Goal: Task Accomplishment & Management: Complete application form

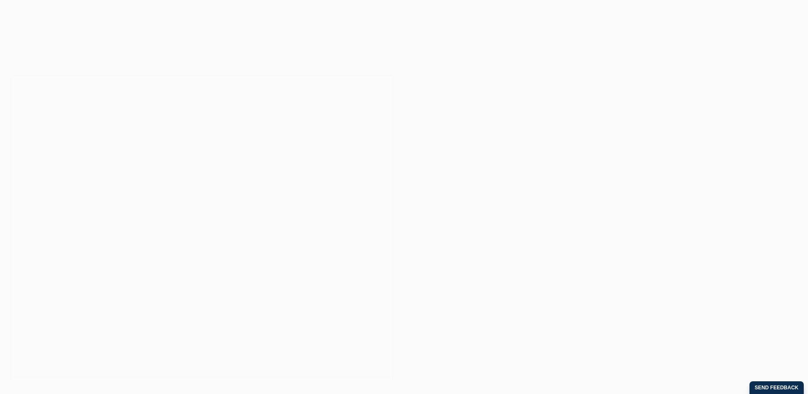
click at [432, 53] on button "Cancel" at bounding box center [434, 54] width 45 height 21
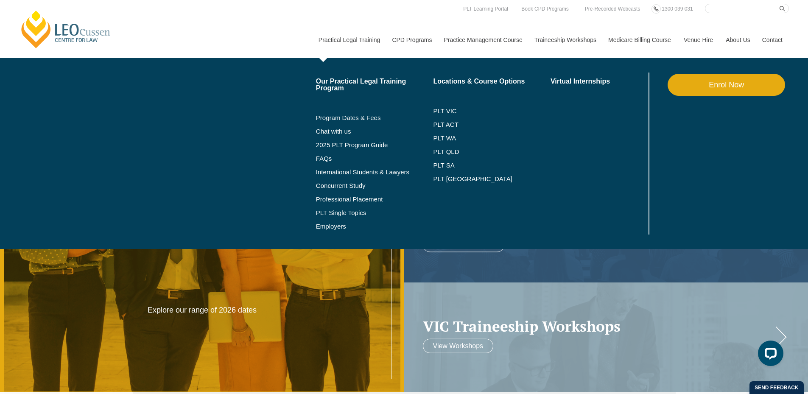
click at [774, 81] on link "Enrol Now" at bounding box center [727, 85] width 118 height 22
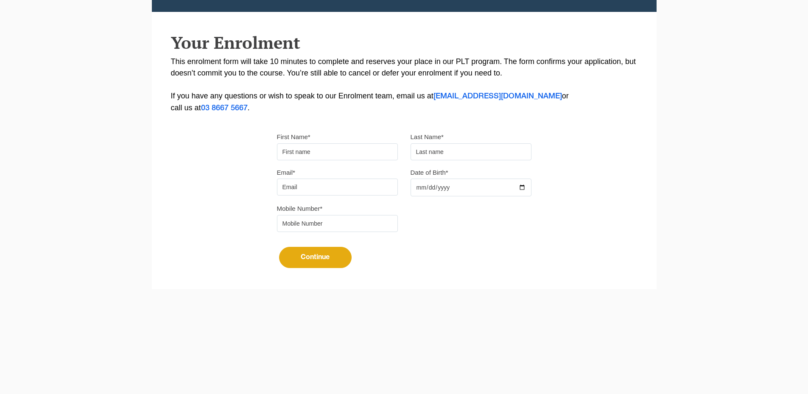
scroll to position [163, 0]
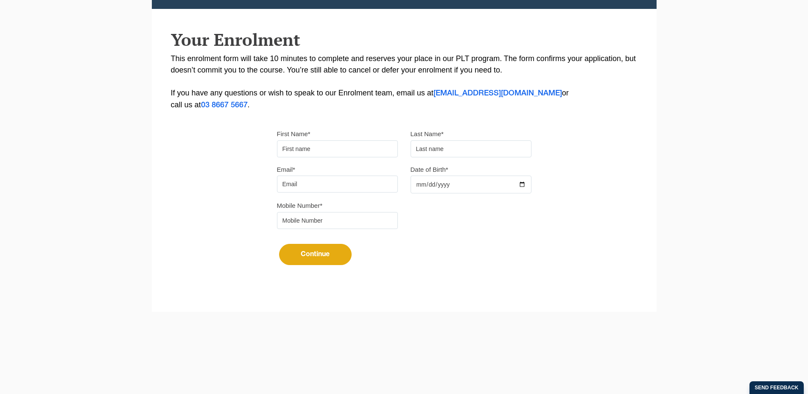
click at [314, 153] on input "First Name*" at bounding box center [337, 148] width 121 height 17
type input "Suresh"
type input "[PERSON_NAME]"
click at [316, 188] on input "Email*" at bounding box center [337, 184] width 121 height 17
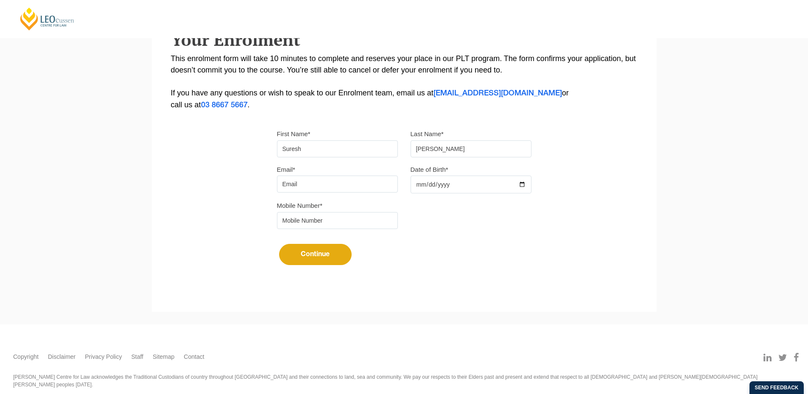
type input "[EMAIL_ADDRESS][DOMAIN_NAME]"
click at [523, 184] on input "Date of Birth*" at bounding box center [471, 185] width 121 height 18
type input "2025-09-01"
click at [342, 216] on input "tel" at bounding box center [337, 220] width 121 height 17
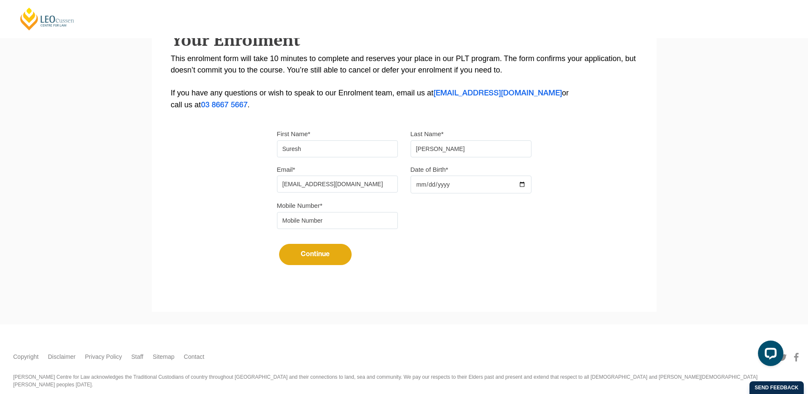
type input "9724790448"
click at [320, 251] on button "Continue" at bounding box center [315, 254] width 73 height 21
select select
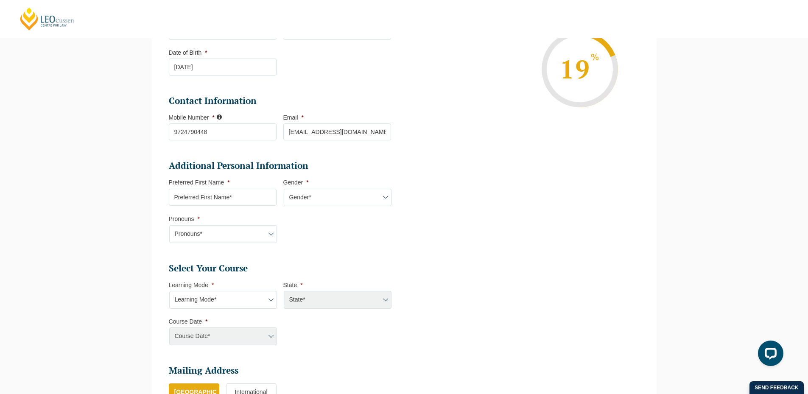
scroll to position [212, 0]
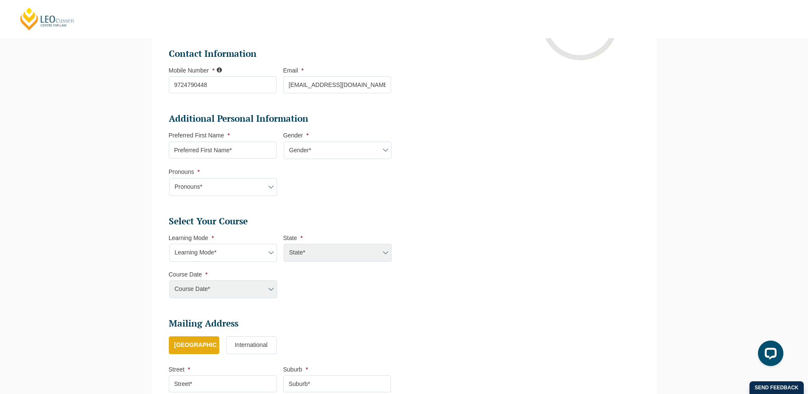
click at [216, 154] on input "Preferred First Name *" at bounding box center [223, 150] width 108 height 17
drag, startPoint x: 316, startPoint y: 152, endPoint x: 317, endPoint y: 158, distance: 6.0
click at [316, 152] on select "Gender* [DEMOGRAPHIC_DATA] [DEMOGRAPHIC_DATA] [DEMOGRAPHIC_DATA] [DEMOGRAPHIC_D…" at bounding box center [338, 151] width 108 height 18
select select "[DEMOGRAPHIC_DATA]"
click at [284, 142] on select "Gender* [DEMOGRAPHIC_DATA] [DEMOGRAPHIC_DATA] [DEMOGRAPHIC_DATA] [DEMOGRAPHIC_D…" at bounding box center [338, 151] width 108 height 18
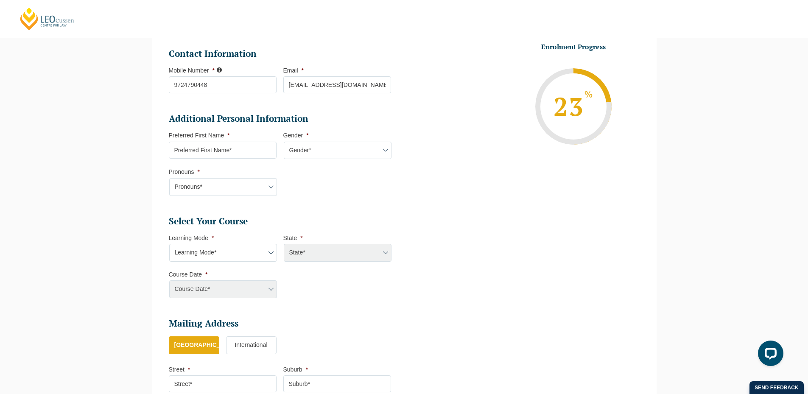
drag, startPoint x: 234, startPoint y: 148, endPoint x: 230, endPoint y: 159, distance: 11.6
click at [234, 148] on input "Preferred First Name *" at bounding box center [223, 150] width 108 height 17
click at [201, 188] on select "Pronouns* She/Her/Hers He/Him/His They/Them/Theirs Other Prefer not to disclose" at bounding box center [223, 187] width 108 height 18
select select "He/Him/His"
click at [169, 178] on select "Pronouns* She/Her/Hers He/Him/His They/Them/Theirs Other Prefer not to disclose" at bounding box center [223, 187] width 108 height 18
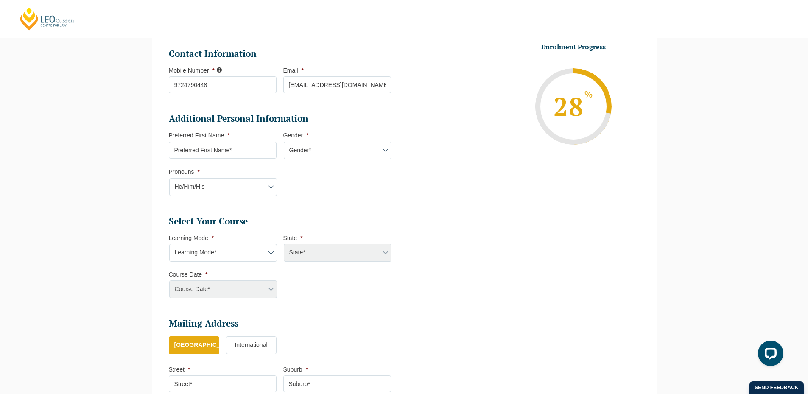
click at [211, 151] on input "Preferred First Name *" at bounding box center [223, 150] width 108 height 17
type input "Suresh"
click at [357, 185] on li "Additional Personal Information Preferred First Name * Suresh Gender * Gender* …" at bounding box center [283, 159] width 229 height 92
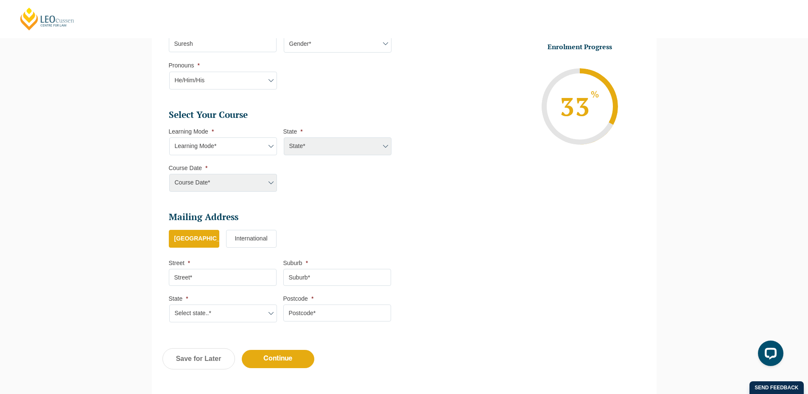
scroll to position [339, 0]
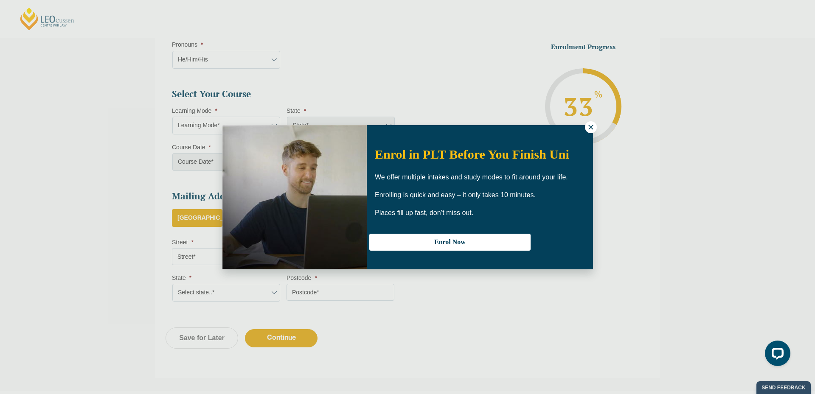
click at [590, 126] on icon at bounding box center [590, 127] width 5 height 5
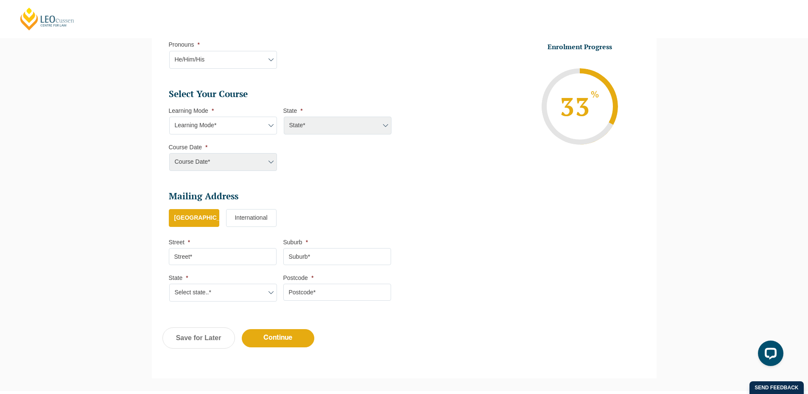
click at [233, 125] on select "Learning Mode* Online Full Time Learning Online Part Time Learning Blended Full…" at bounding box center [223, 126] width 108 height 18
select select "Online Full Time Learning"
click at [169, 117] on select "Learning Mode* Online Full Time Learning Online Part Time Learning Blended Full…" at bounding box center [223, 126] width 108 height 18
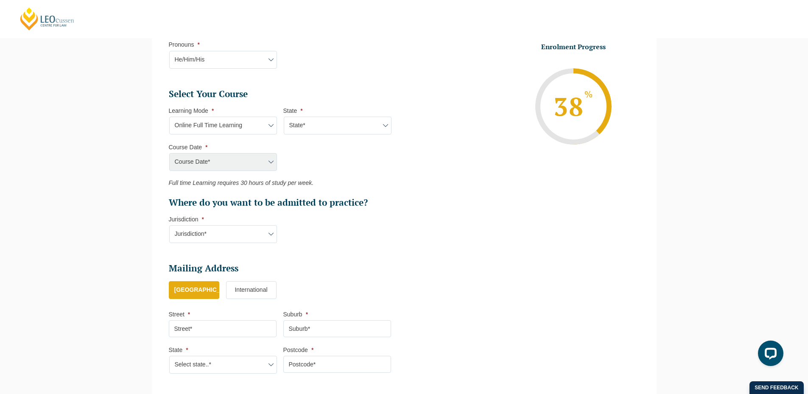
click at [313, 118] on select "State* National ([GEOGRAPHIC_DATA]/[GEOGRAPHIC_DATA], [GEOGRAPHIC_DATA], [GEOGR…" at bounding box center [338, 126] width 108 height 18
select select "National ([GEOGRAPHIC_DATA]/[GEOGRAPHIC_DATA], [GEOGRAPHIC_DATA], [GEOGRAPHIC_D…"
click at [284, 117] on select "State* National ([GEOGRAPHIC_DATA]/[GEOGRAPHIC_DATA], [GEOGRAPHIC_DATA], [GEOGR…" at bounding box center [338, 126] width 108 height 18
click at [233, 162] on select "Course Date* [DATE] ([DATE] to [DATE]) [DATE] ([DATE] to [DATE]) [DATE] ([DATE]…" at bounding box center [223, 162] width 108 height 18
select select "[DATE] ([DATE] to [DATE])"
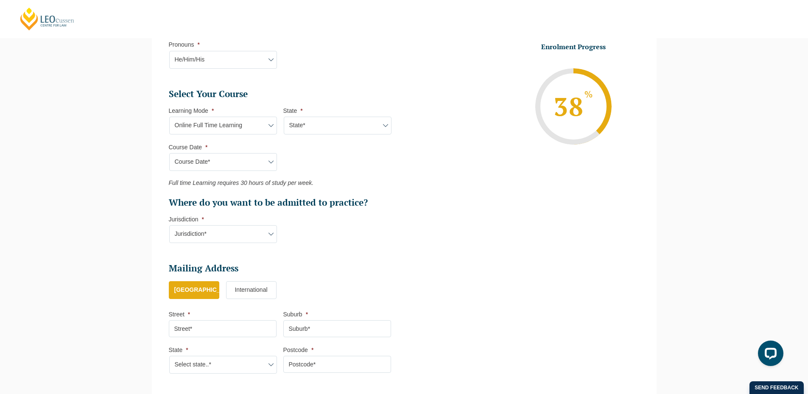
click at [169, 153] on select "Course Date* [DATE] ([DATE] to [DATE]) [DATE] ([DATE] to [DATE]) [DATE] ([DATE]…" at bounding box center [223, 162] width 108 height 18
type input "Intake 03 February 2026 FT"
type input "Practical Legal Training (NAT)"
select select "NAT PLT (FEB) 2026 Full Time Online"
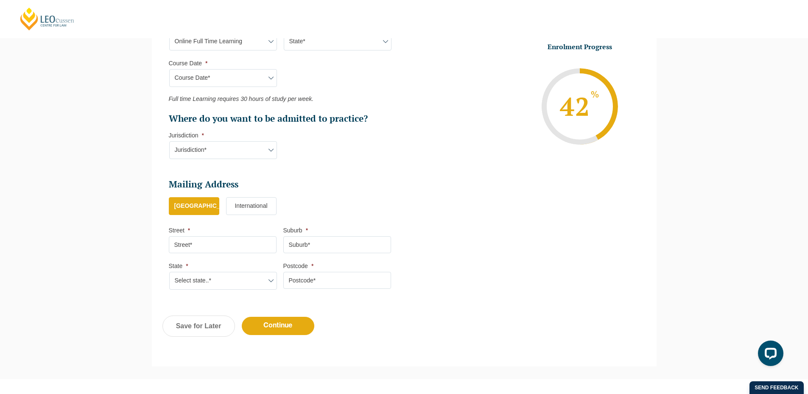
scroll to position [424, 0]
click at [246, 151] on select "Jurisdiction* VIC [GEOGRAPHIC_DATA]/[GEOGRAPHIC_DATA] SA [GEOGRAPHIC_DATA] [GEO…" at bounding box center [223, 149] width 108 height 18
select select "VIC"
click at [169, 140] on select "Jurisdiction* VIC [GEOGRAPHIC_DATA]/[GEOGRAPHIC_DATA] SA [GEOGRAPHIC_DATA] [GEO…" at bounding box center [223, 149] width 108 height 18
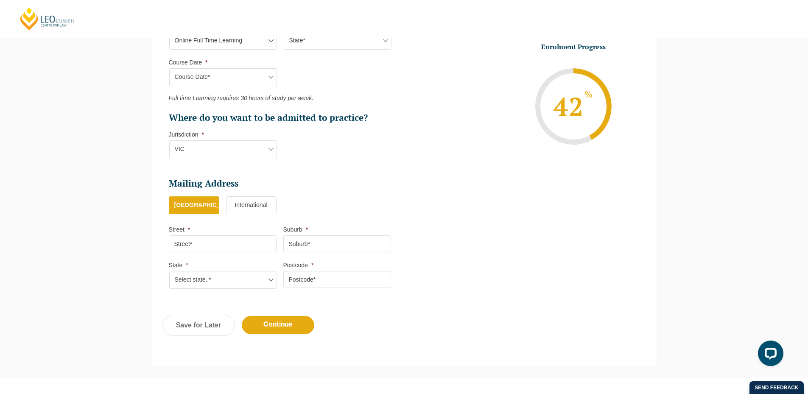
drag, startPoint x: 247, startPoint y: 244, endPoint x: 245, endPoint y: 251, distance: 7.3
click at [247, 244] on input "Street *" at bounding box center [223, 243] width 108 height 17
type input "301, [PERSON_NAME] Marvel"
type input "Vadodara"
type input "390009"
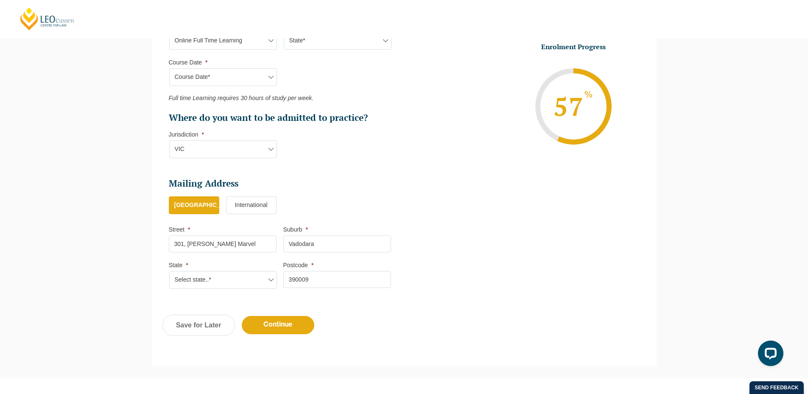
click at [209, 284] on select "Select state..* [GEOGRAPHIC_DATA] [GEOGRAPHIC_DATA] [GEOGRAPHIC_DATA] SA [GEOGR…" at bounding box center [223, 280] width 108 height 18
select select "VIC"
click at [169, 271] on select "Select state..* [GEOGRAPHIC_DATA] [GEOGRAPHIC_DATA] [GEOGRAPHIC_DATA] SA [GEOGR…" at bounding box center [223, 280] width 108 height 18
click at [299, 321] on input "Continue" at bounding box center [278, 325] width 73 height 18
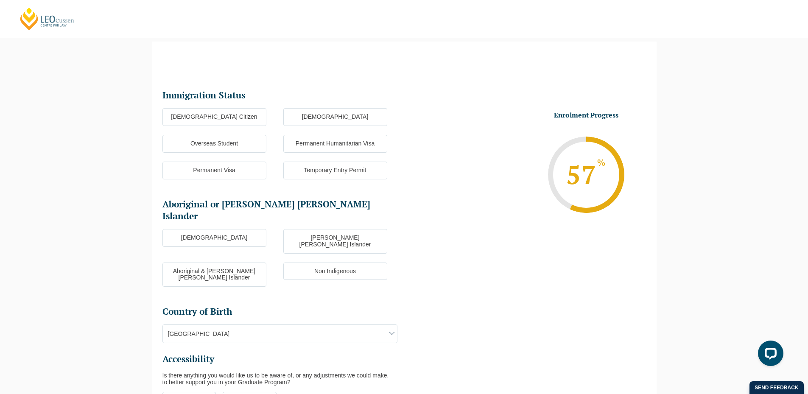
scroll to position [73, 0]
click at [230, 120] on label "[DEMOGRAPHIC_DATA] Citizen" at bounding box center [215, 118] width 104 height 18
click at [0, 0] on input "[DEMOGRAPHIC_DATA] Citizen" at bounding box center [0, 0] width 0 height 0
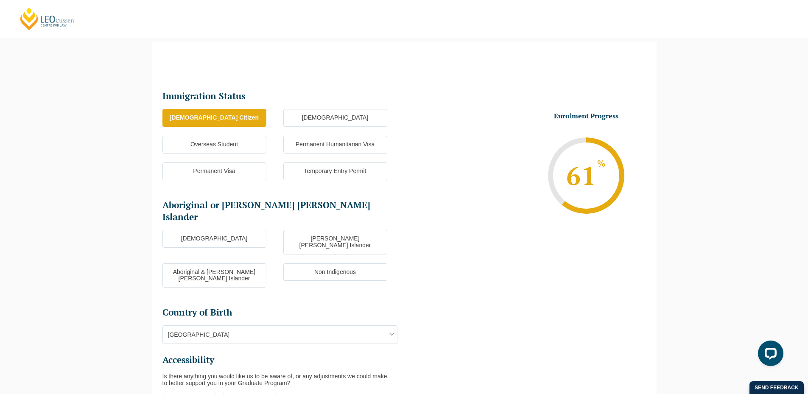
click at [227, 230] on label "[DEMOGRAPHIC_DATA]" at bounding box center [215, 239] width 104 height 18
click at [0, 0] on input "[DEMOGRAPHIC_DATA]" at bounding box center [0, 0] width 0 height 0
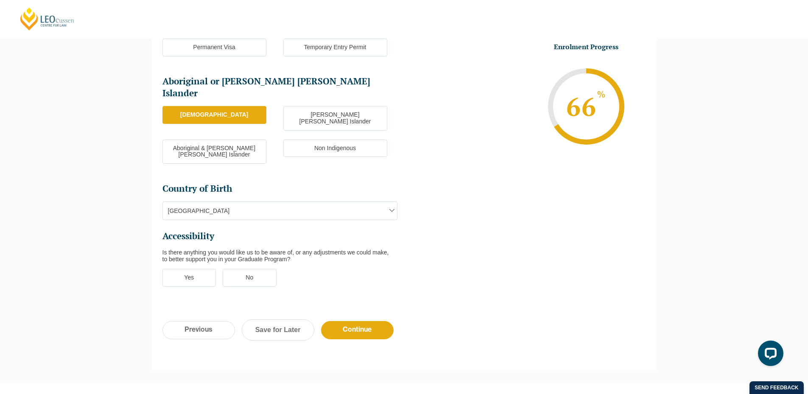
scroll to position [201, 0]
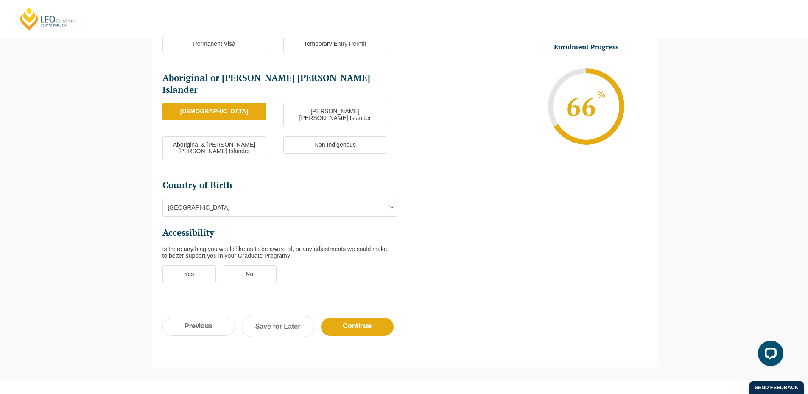
click at [262, 266] on label "No" at bounding box center [250, 275] width 54 height 18
click at [0, 0] on input "No" at bounding box center [0, 0] width 0 height 0
click at [345, 318] on input "Continue" at bounding box center [357, 327] width 73 height 18
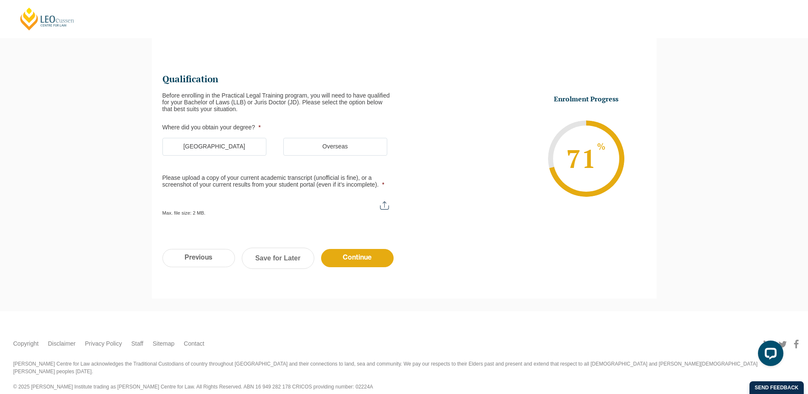
scroll to position [0, 0]
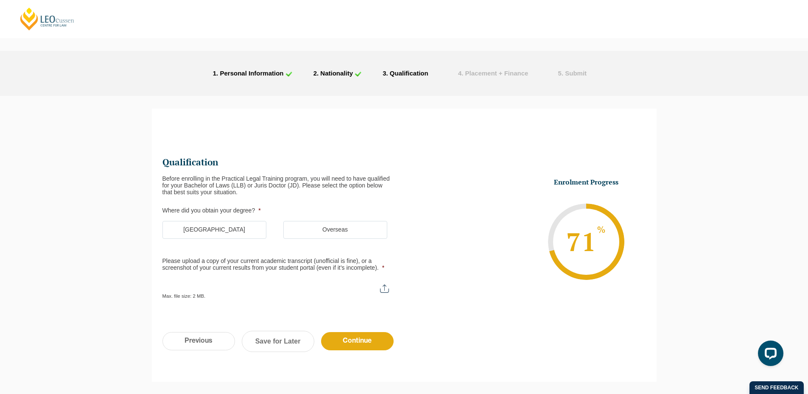
click at [220, 235] on label "[GEOGRAPHIC_DATA]" at bounding box center [215, 230] width 104 height 18
click at [0, 0] on input "[GEOGRAPHIC_DATA]" at bounding box center [0, 0] width 0 height 0
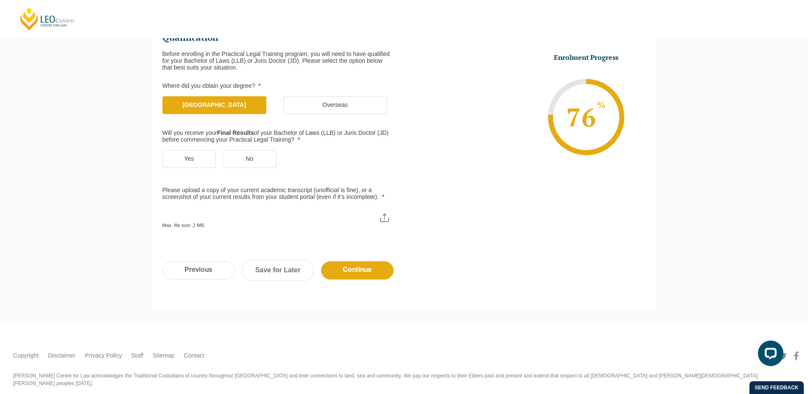
scroll to position [135, 0]
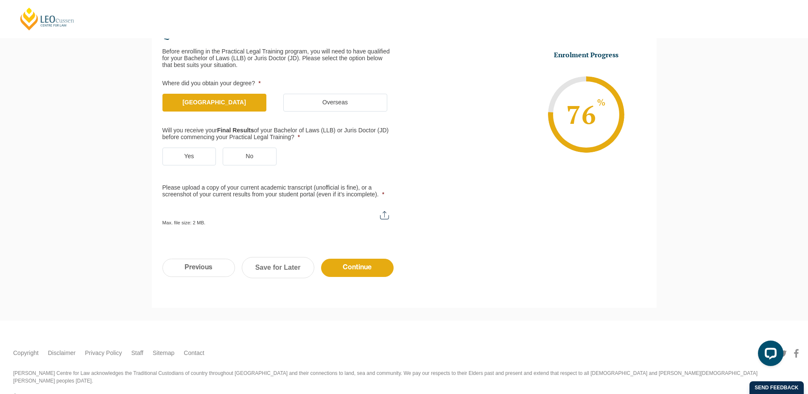
click at [246, 151] on label "No" at bounding box center [250, 157] width 54 height 18
click at [0, 0] on input "No" at bounding box center [0, 0] width 0 height 0
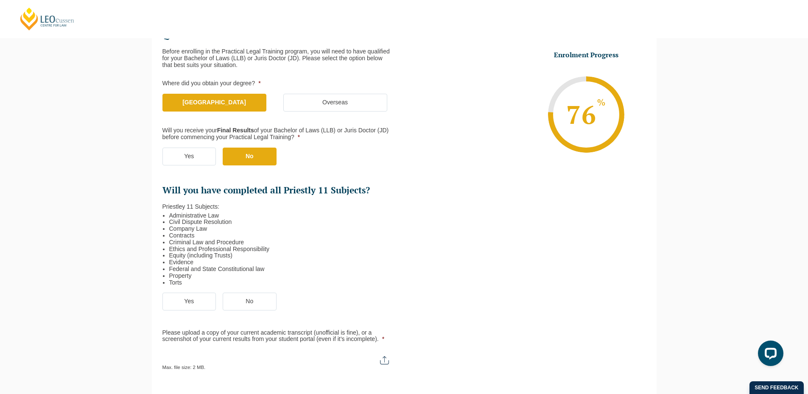
click at [192, 159] on label "Yes" at bounding box center [190, 157] width 54 height 18
click at [0, 0] on input "Yes" at bounding box center [0, 0] width 0 height 0
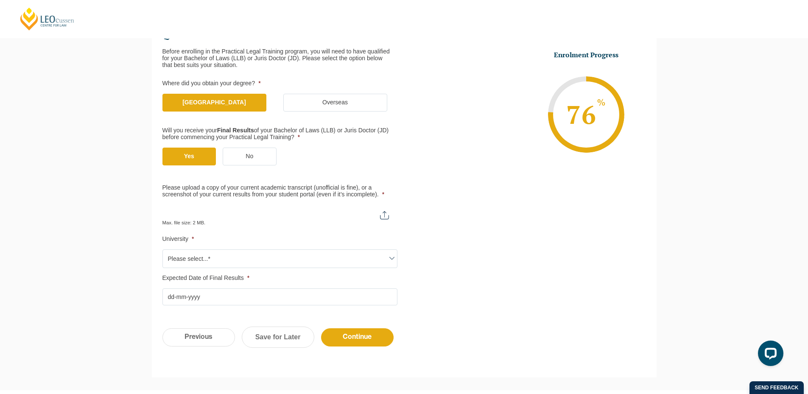
click at [231, 216] on input "Please upload a copy of your current academic transcript (unofficial is fine), …" at bounding box center [280, 212] width 235 height 14
type input "C:\fakepath\Monash University Transcript [PERSON_NAME].pdf"
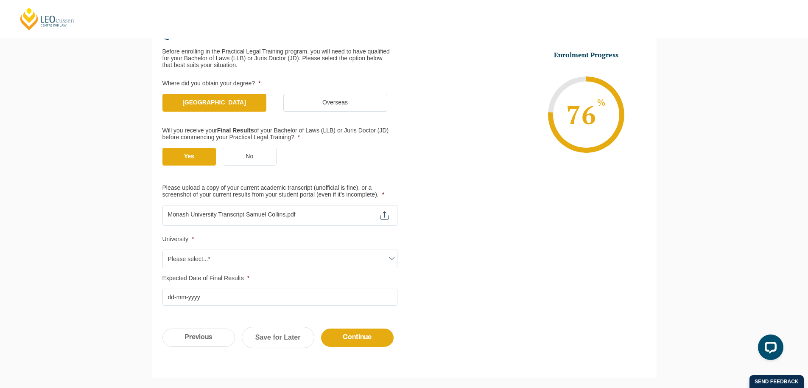
click at [250, 258] on span "Please select...*" at bounding box center [280, 259] width 234 height 18
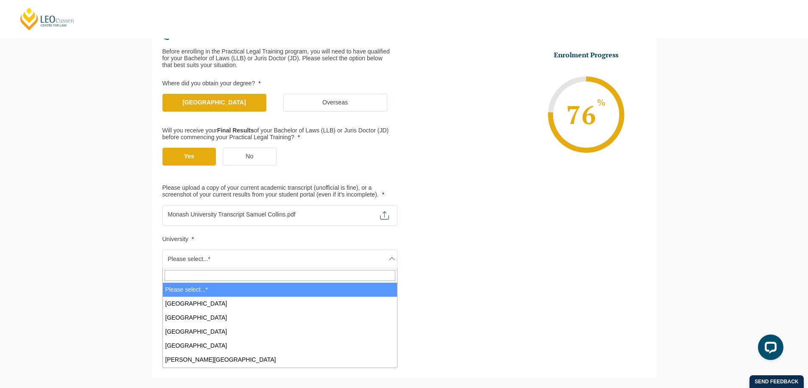
click at [247, 275] on input "Search" at bounding box center [280, 275] width 231 height 11
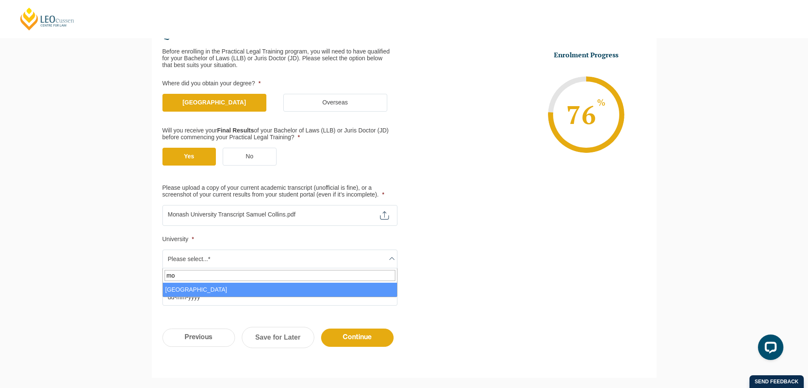
type input "mo"
select select "[GEOGRAPHIC_DATA]"
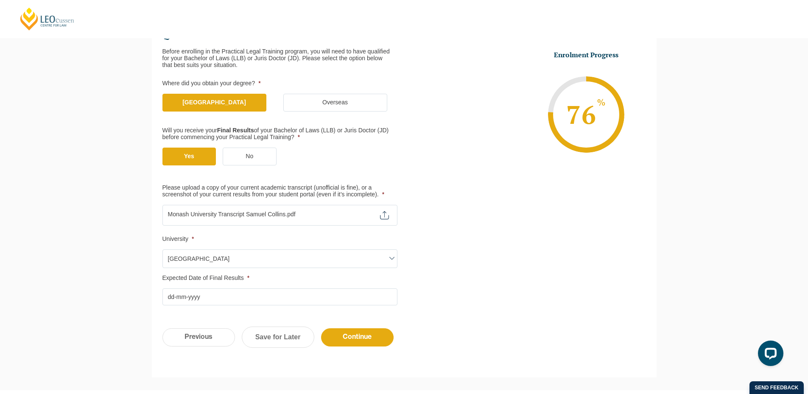
click at [300, 308] on div "Qualification Before enrolling in the Practical Legal Training program, you wil…" at bounding box center [404, 156] width 505 height 324
click at [294, 299] on input "Expected Date of Final Results *" at bounding box center [280, 297] width 235 height 17
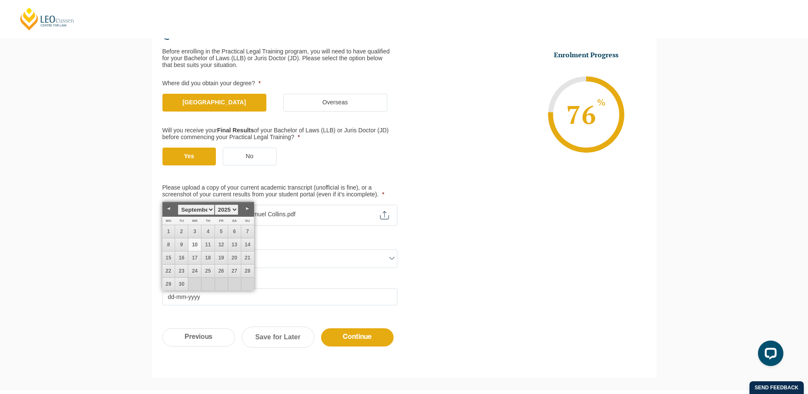
click at [193, 241] on link "10" at bounding box center [194, 244] width 13 height 13
type input "10-09-2025"
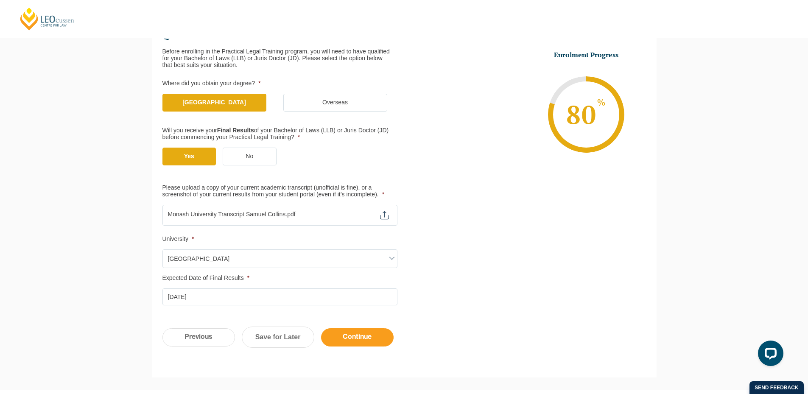
click at [350, 340] on input "Continue" at bounding box center [357, 337] width 73 height 18
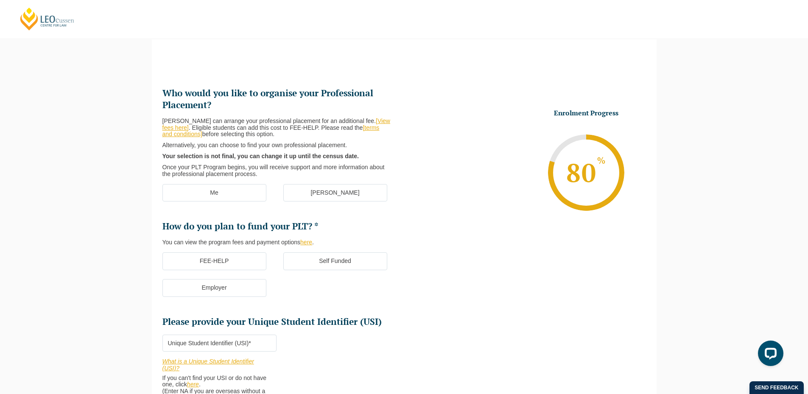
scroll to position [73, 0]
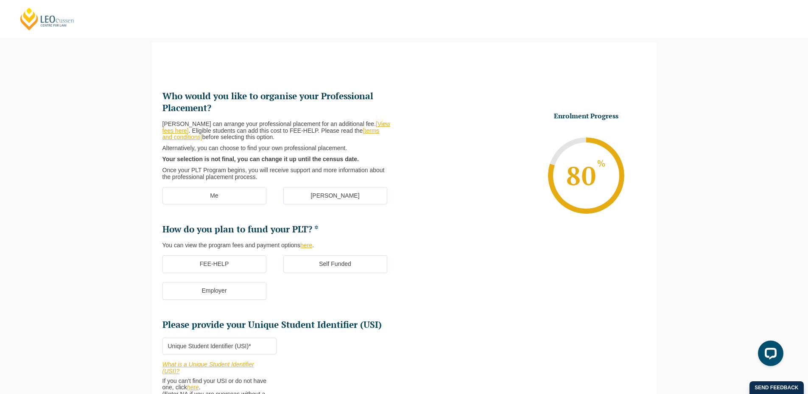
click at [191, 190] on label "Me" at bounding box center [215, 196] width 104 height 18
click at [0, 0] on input "Me" at bounding box center [0, 0] width 0 height 0
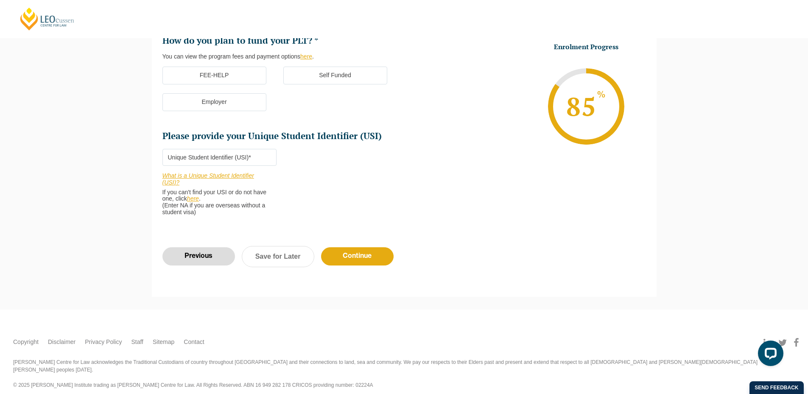
click at [200, 258] on input "Previous" at bounding box center [199, 256] width 73 height 18
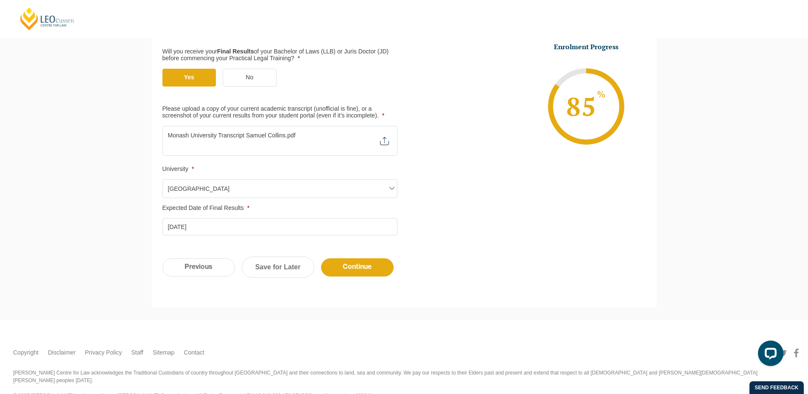
scroll to position [224, 0]
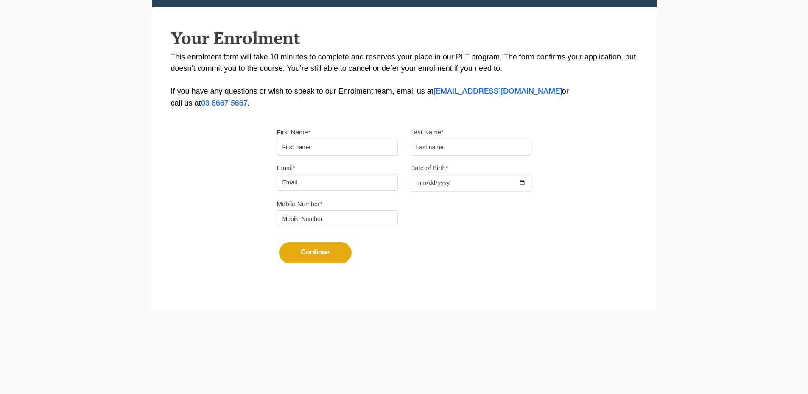
scroll to position [170, 0]
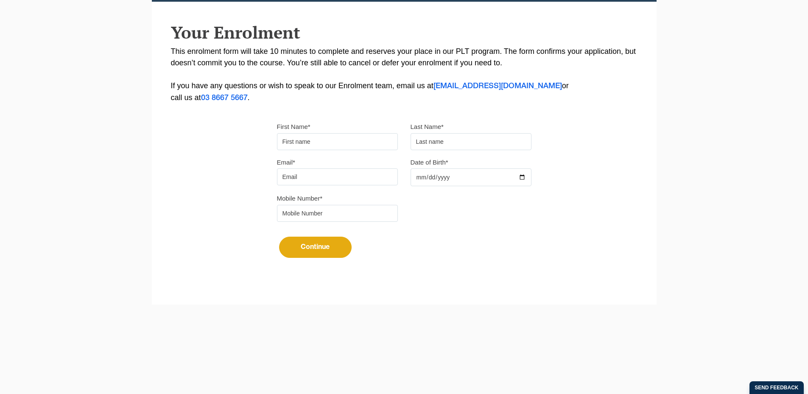
click at [306, 144] on input "First Name*" at bounding box center [337, 141] width 121 height 17
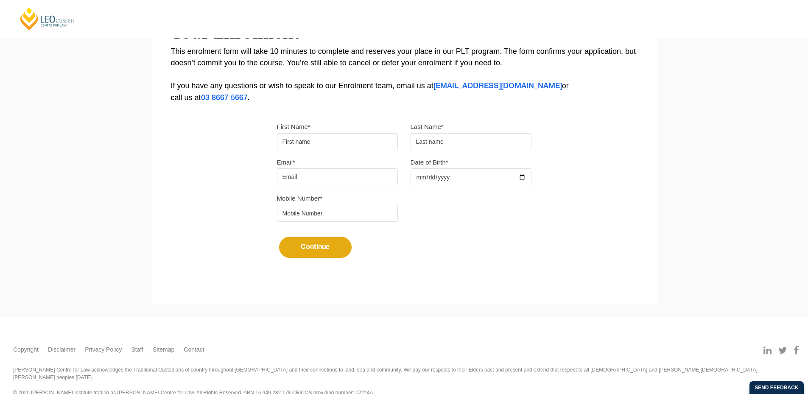
type input "Suresh"
type input "[PERSON_NAME]"
click at [317, 174] on input "Email*" at bounding box center [337, 176] width 121 height 17
type input "[EMAIL_ADDRESS][DOMAIN_NAME]"
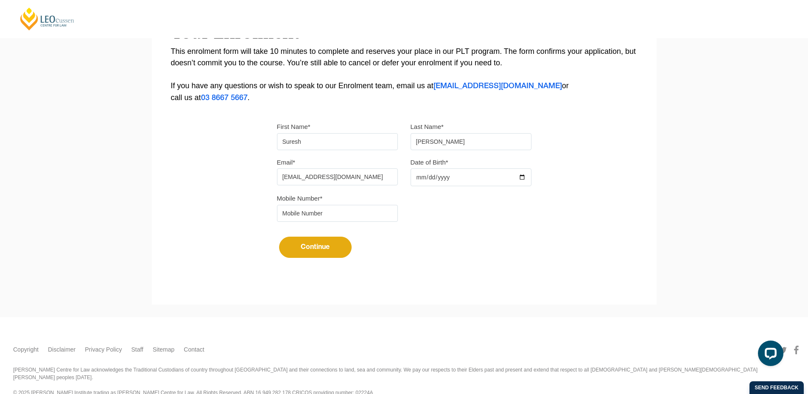
click at [523, 177] on input "Date of Birth*" at bounding box center [471, 177] width 121 height 18
type input "[DATE]"
click at [348, 218] on input "tel" at bounding box center [337, 213] width 121 height 17
type input "9724790448"
click at [455, 177] on input "[DATE]" at bounding box center [471, 177] width 121 height 18
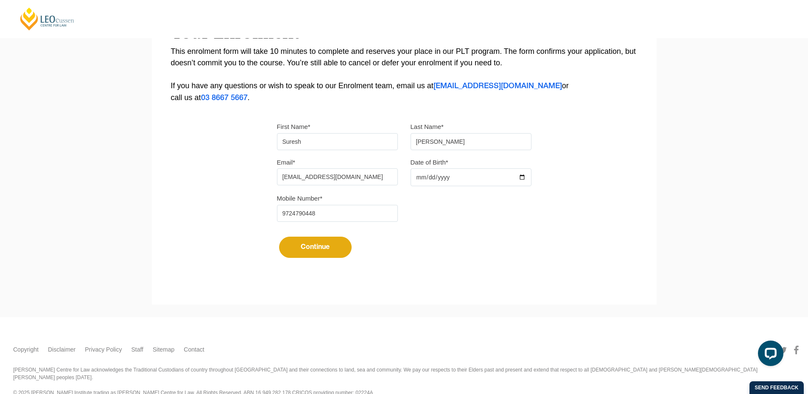
click at [527, 175] on input "[DATE]" at bounding box center [471, 177] width 121 height 18
click at [297, 251] on button "Continue" at bounding box center [315, 247] width 73 height 21
select select
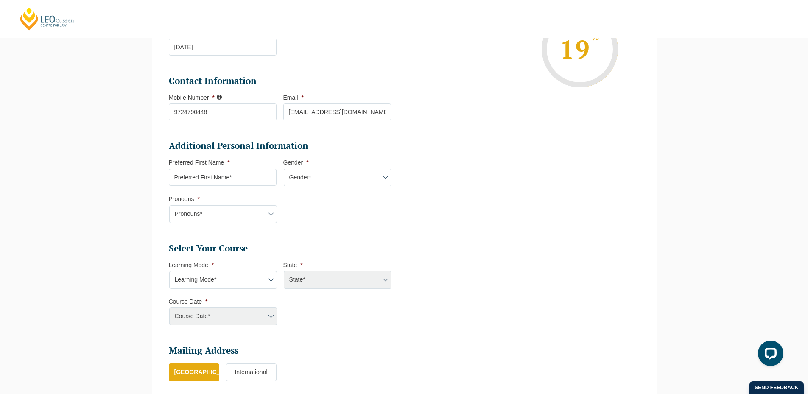
scroll to position [209, 0]
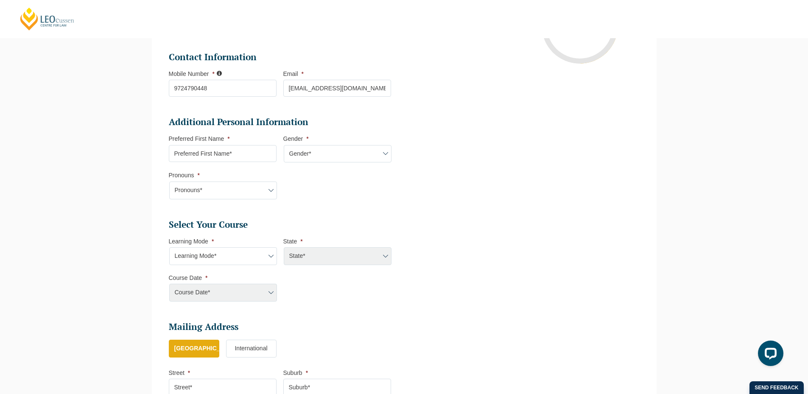
click at [236, 156] on input "Preferred First Name *" at bounding box center [223, 153] width 108 height 17
type input "Suresh"
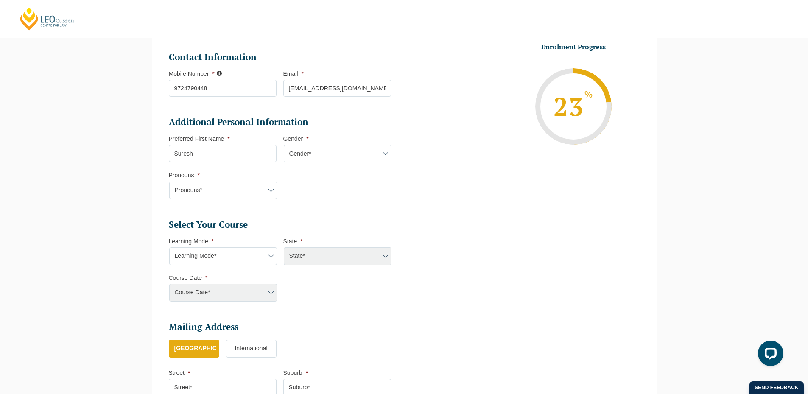
drag, startPoint x: 333, startPoint y: 149, endPoint x: 333, endPoint y: 159, distance: 9.8
click at [333, 149] on select "Gender* [DEMOGRAPHIC_DATA] [DEMOGRAPHIC_DATA] [DEMOGRAPHIC_DATA] [DEMOGRAPHIC_D…" at bounding box center [338, 154] width 108 height 18
select select "[DEMOGRAPHIC_DATA]"
click at [284, 145] on select "Gender* [DEMOGRAPHIC_DATA] [DEMOGRAPHIC_DATA] [DEMOGRAPHIC_DATA] [DEMOGRAPHIC_D…" at bounding box center [338, 154] width 108 height 18
click at [240, 183] on select "Pronouns* She/Her/Hers He/Him/His They/Them/Theirs Other Prefer not to disclose" at bounding box center [223, 191] width 108 height 18
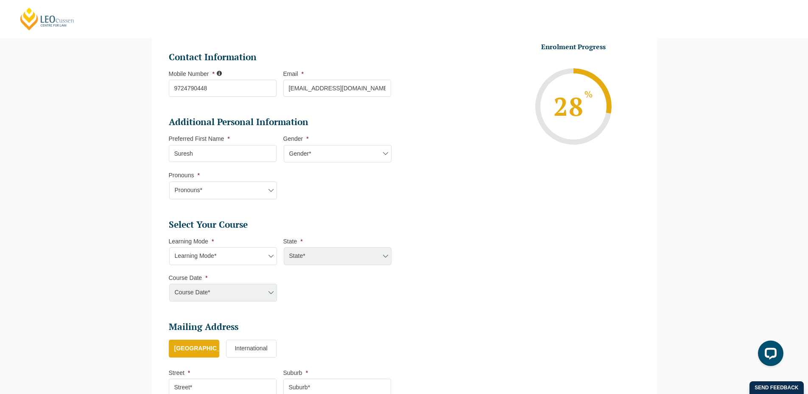
select select "She/Her/Hers"
click at [169, 182] on select "Pronouns* She/Her/Hers He/Him/His They/Them/Theirs Other Prefer not to disclose" at bounding box center [223, 191] width 108 height 18
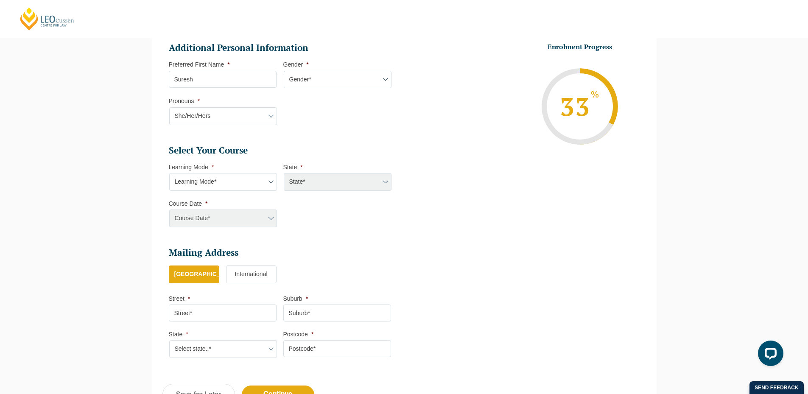
scroll to position [336, 0]
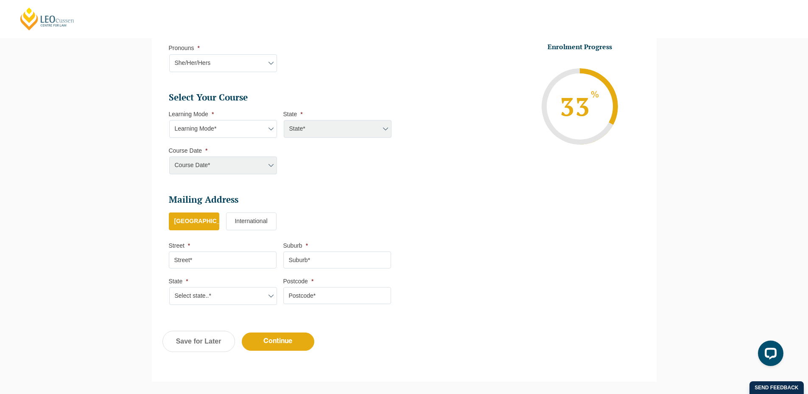
click at [222, 130] on select "Learning Mode* Online Full Time Learning Online Part Time Learning Blended Full…" at bounding box center [223, 129] width 108 height 18
select select "Online Full Time Learning"
click at [169, 120] on select "Learning Mode* Online Full Time Learning Online Part Time Learning Blended Full…" at bounding box center [223, 129] width 108 height 18
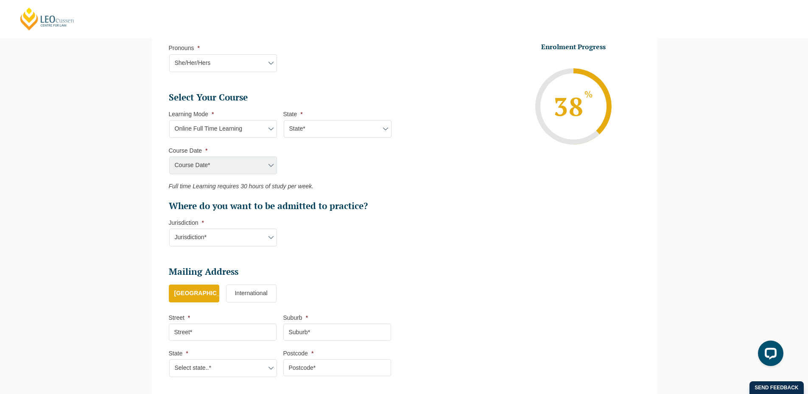
click at [315, 130] on select "State* National ([GEOGRAPHIC_DATA]/[GEOGRAPHIC_DATA], [GEOGRAPHIC_DATA], [GEOGR…" at bounding box center [338, 129] width 108 height 18
select select "National ([GEOGRAPHIC_DATA]/[GEOGRAPHIC_DATA], [GEOGRAPHIC_DATA], [GEOGRAPHIC_D…"
click at [284, 120] on select "State* National ([GEOGRAPHIC_DATA]/[GEOGRAPHIC_DATA], [GEOGRAPHIC_DATA], [GEOGR…" at bounding box center [338, 129] width 108 height 18
click at [253, 168] on select "Course Date* [DATE] ([DATE] to [DATE]) [DATE] ([DATE] to [DATE]) [DATE] ([DATE]…" at bounding box center [223, 166] width 108 height 18
select select "[DATE] ([DATE] to [DATE])"
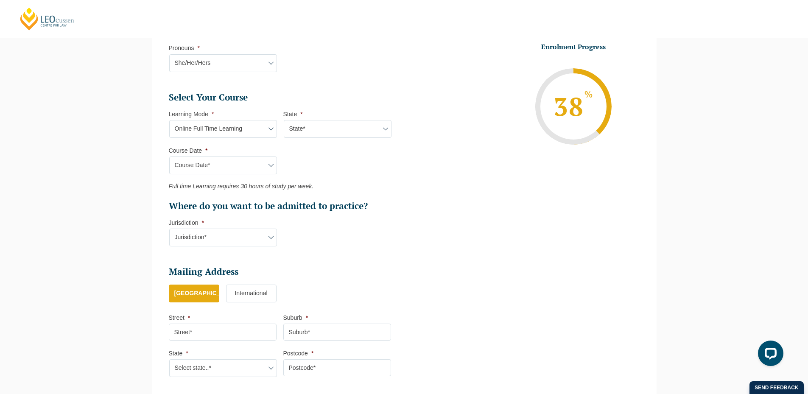
click at [169, 157] on select "Course Date* [DATE] ([DATE] to [DATE]) [DATE] ([DATE] to [DATE]) [DATE] ([DATE]…" at bounding box center [223, 166] width 108 height 18
type input "Intake [DATE] FT"
type input "Practical Legal Training (NAT)"
select select "NAT PLT (JAN) 2026 Full Time Online"
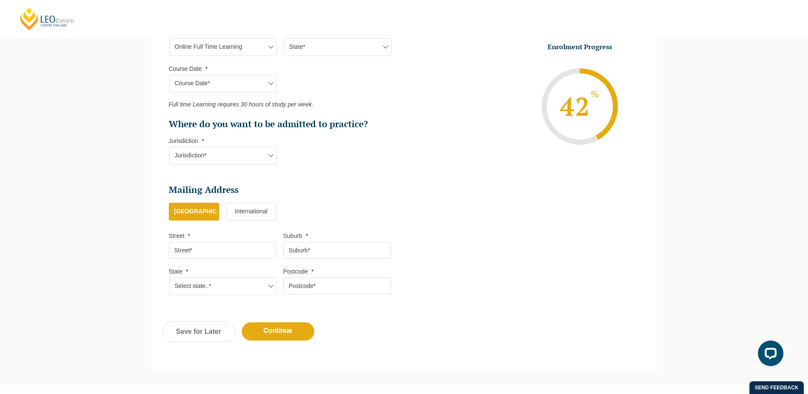
scroll to position [421, 0]
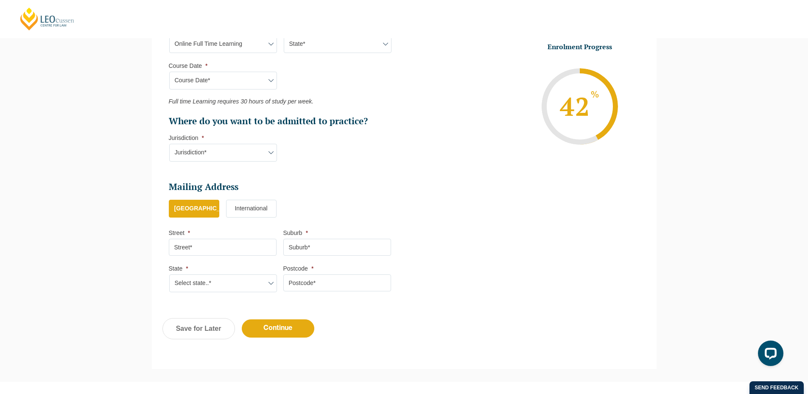
click at [245, 145] on select "Jurisdiction* VIC [GEOGRAPHIC_DATA]/[GEOGRAPHIC_DATA] SA [GEOGRAPHIC_DATA] [GEO…" at bounding box center [223, 153] width 108 height 18
select select "VIC"
click at [169, 144] on select "Jurisdiction* VIC [GEOGRAPHIC_DATA]/[GEOGRAPHIC_DATA] SA [GEOGRAPHIC_DATA] [GEO…" at bounding box center [223, 153] width 108 height 18
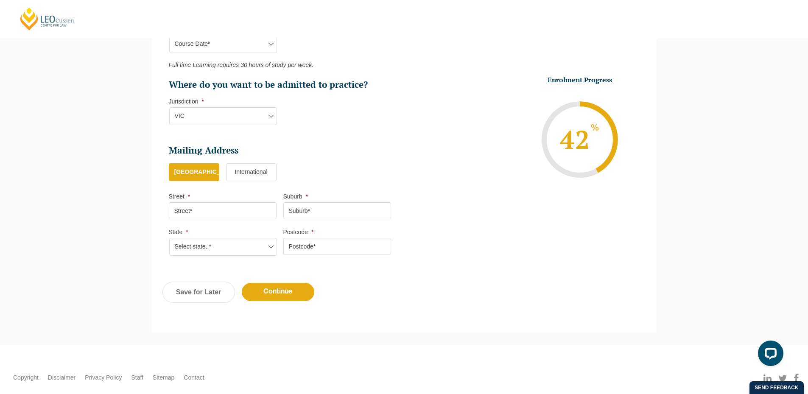
scroll to position [493, 0]
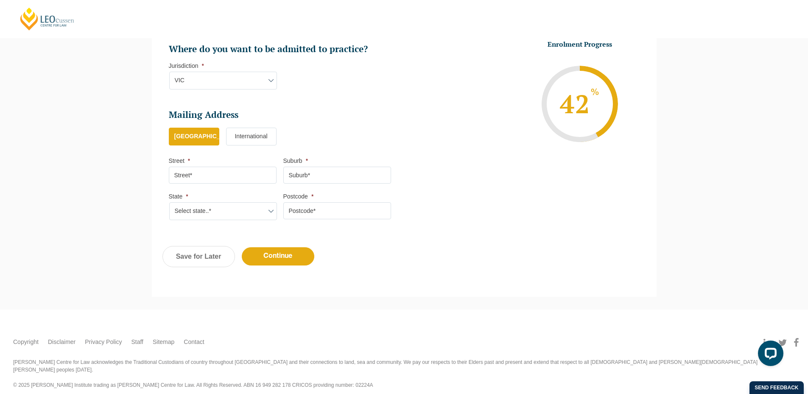
click at [223, 174] on input "Street *" at bounding box center [223, 175] width 108 height 17
type input "301, [PERSON_NAME] Marvel"
type input "Vadodara"
type input "390009"
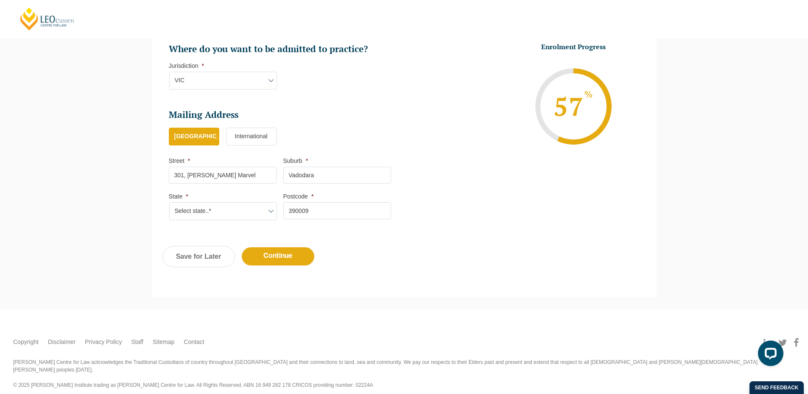
click at [233, 222] on li "Mailing Address Mailing Country * [GEOGRAPHIC_DATA] [GEOGRAPHIC_DATA] * 301, [G…" at bounding box center [283, 169] width 229 height 120
click at [241, 205] on select "Select state..* [GEOGRAPHIC_DATA] [GEOGRAPHIC_DATA] [GEOGRAPHIC_DATA] SA [GEOGR…" at bounding box center [223, 211] width 108 height 18
select select "VIC"
click at [169, 202] on select "Select state..* [GEOGRAPHIC_DATA] [GEOGRAPHIC_DATA] [GEOGRAPHIC_DATA] SA [GEOGR…" at bounding box center [223, 211] width 108 height 18
click at [289, 253] on input "Continue" at bounding box center [278, 256] width 73 height 18
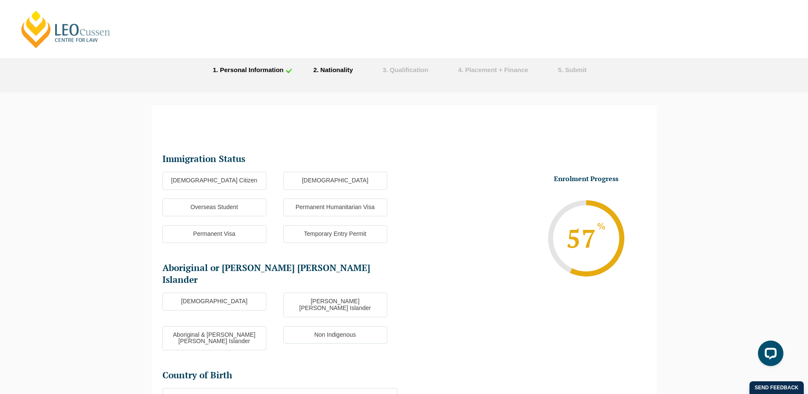
scroll to position [0, 0]
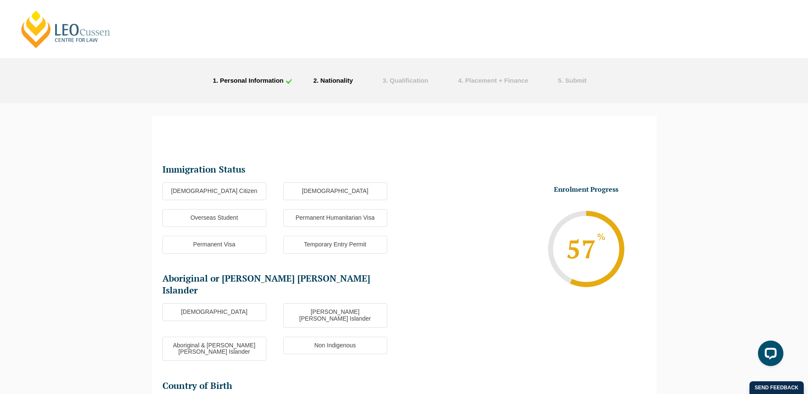
click at [249, 196] on label "[DEMOGRAPHIC_DATA] Citizen" at bounding box center [215, 191] width 104 height 18
click at [0, 0] on input "[DEMOGRAPHIC_DATA] Citizen" at bounding box center [0, 0] width 0 height 0
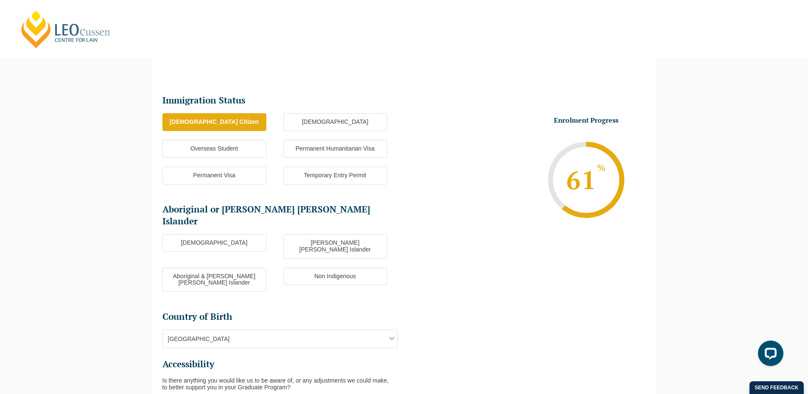
scroll to position [170, 0]
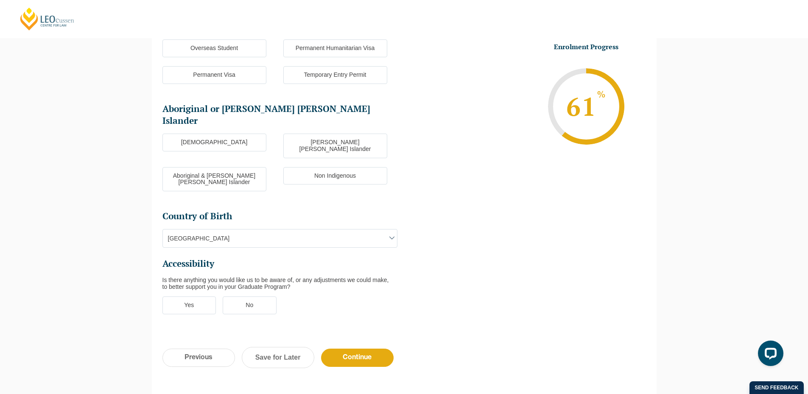
click at [224, 134] on label "[DEMOGRAPHIC_DATA]" at bounding box center [215, 143] width 104 height 18
click at [0, 0] on input "[DEMOGRAPHIC_DATA]" at bounding box center [0, 0] width 0 height 0
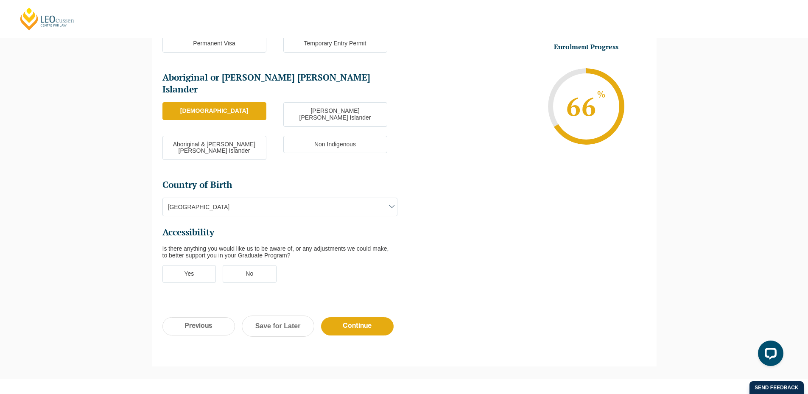
scroll to position [245, 0]
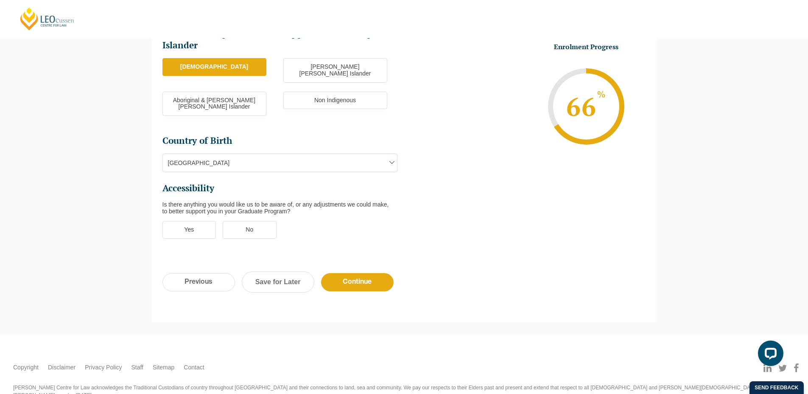
click at [247, 221] on label "No" at bounding box center [250, 230] width 54 height 18
click at [0, 0] on input "No" at bounding box center [0, 0] width 0 height 0
click at [339, 273] on input "Continue" at bounding box center [357, 282] width 73 height 18
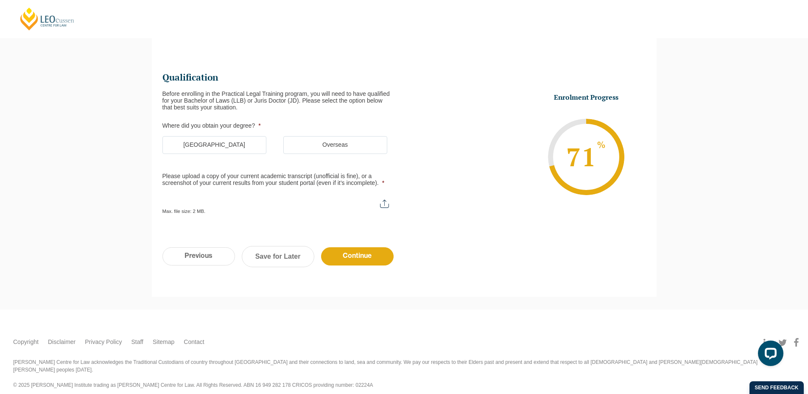
scroll to position [73, 0]
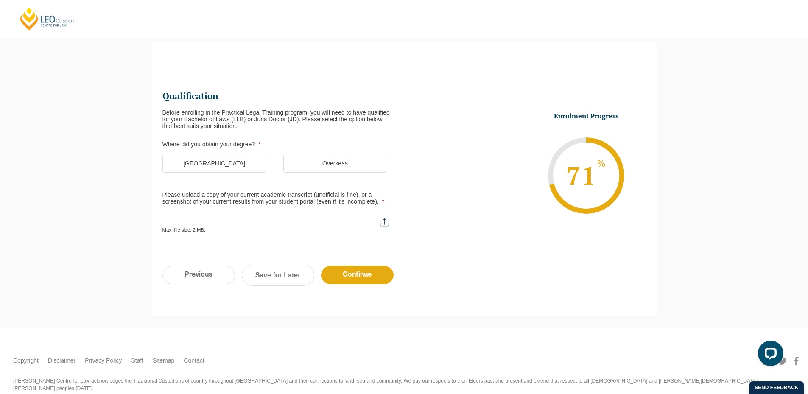
click at [255, 165] on label "[GEOGRAPHIC_DATA]" at bounding box center [215, 164] width 104 height 18
click at [0, 0] on input "[GEOGRAPHIC_DATA]" at bounding box center [0, 0] width 0 height 0
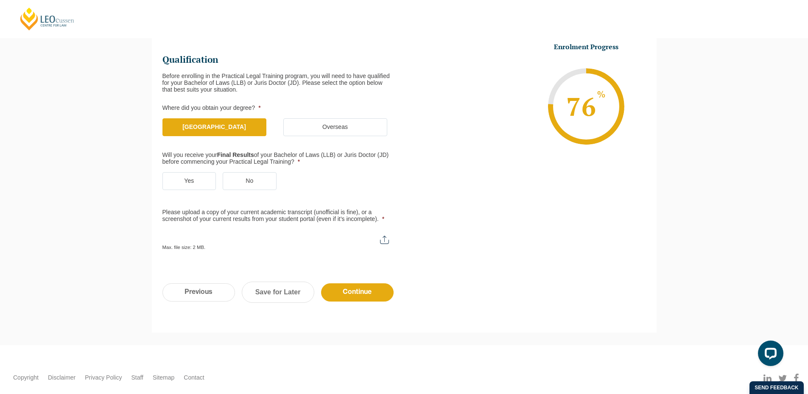
scroll to position [146, 0]
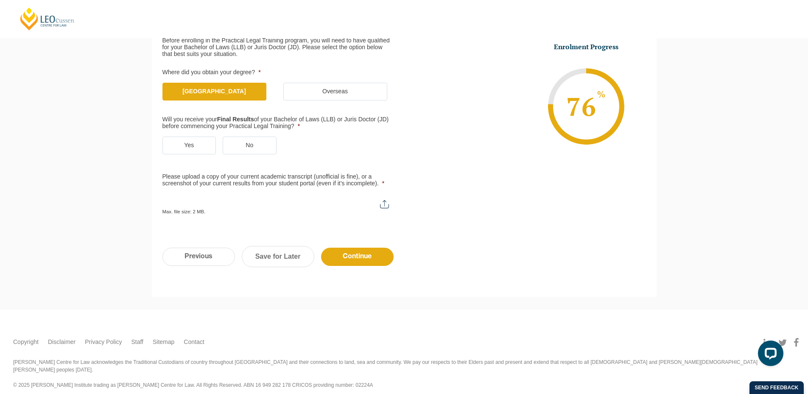
click at [177, 135] on li "Will you receive your Final Results of your Bachelor of Laws (LLB) or Juris Doc…" at bounding box center [284, 139] width 242 height 47
click at [187, 148] on label "Yes" at bounding box center [190, 146] width 54 height 18
click at [0, 0] on input "Yes" at bounding box center [0, 0] width 0 height 0
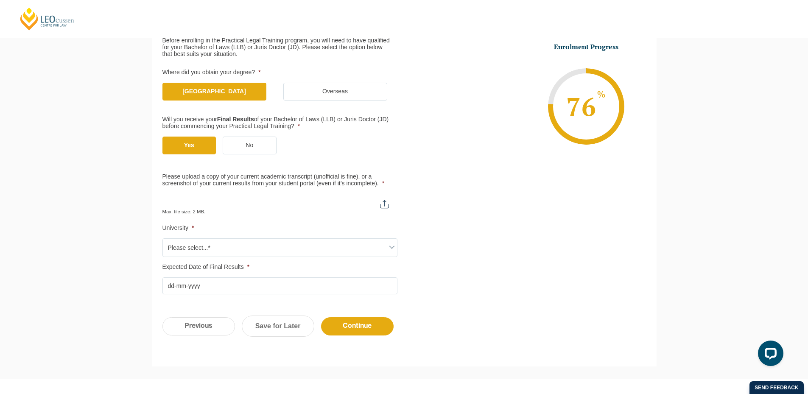
click at [220, 249] on span "Please select...*" at bounding box center [280, 248] width 234 height 18
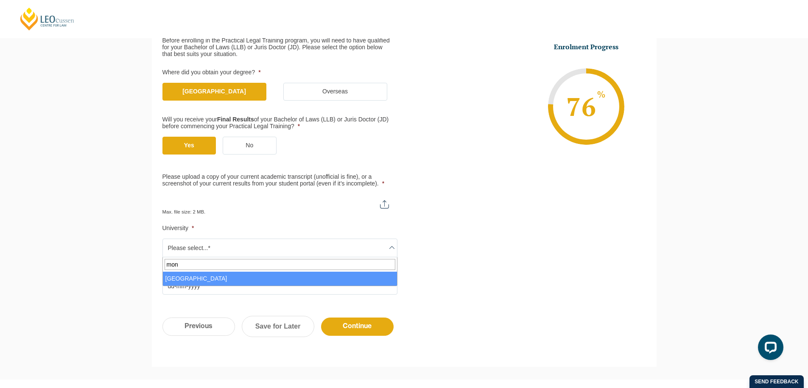
type input "mon"
drag, startPoint x: 218, startPoint y: 275, endPoint x: 259, endPoint y: 210, distance: 77.0
select select "[GEOGRAPHIC_DATA]"
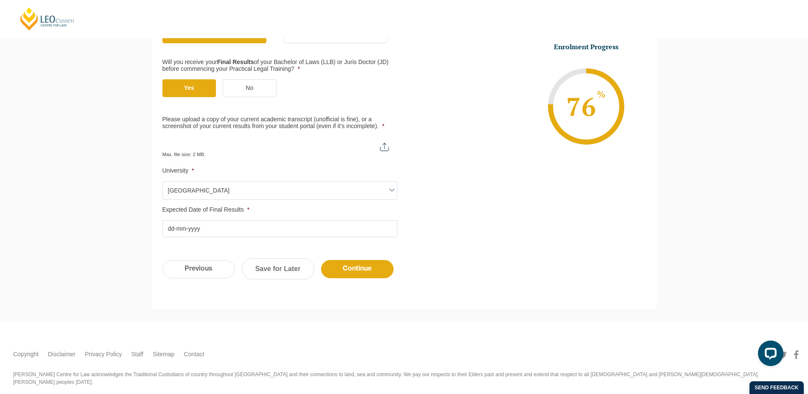
scroll to position [215, 0]
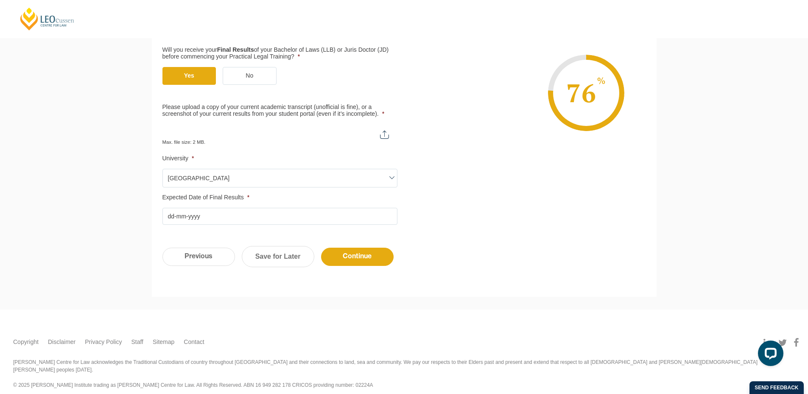
click at [242, 227] on div "Qualification Before enrolling in the Practical Legal Training program, you wil…" at bounding box center [404, 75] width 505 height 324
click at [249, 218] on input "Expected Date of Final Results *" at bounding box center [280, 216] width 235 height 17
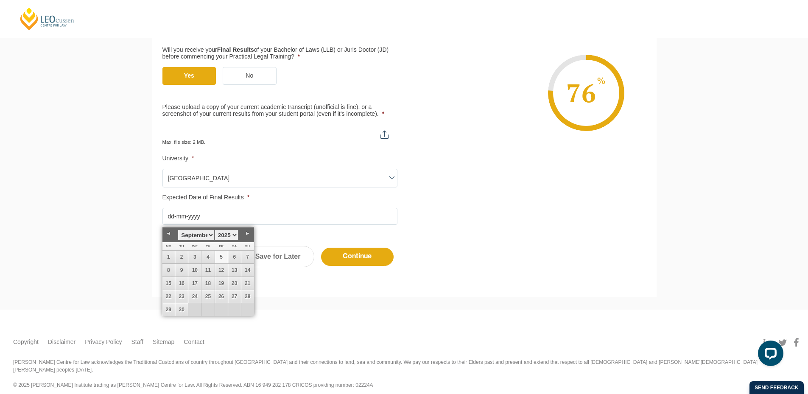
click at [225, 254] on link "5" at bounding box center [221, 257] width 13 height 13
type input "[DATE]"
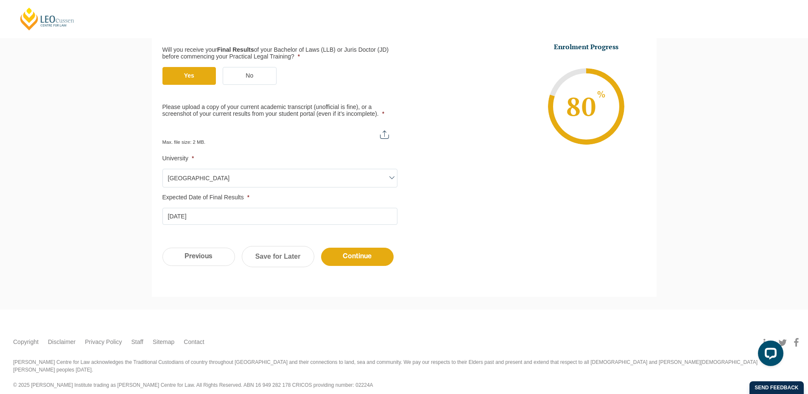
click at [230, 129] on input "Please upload a copy of your current academic transcript (unofficial is fine), …" at bounding box center [280, 131] width 235 height 14
type input "C:\fakepath\Monash University Transcript [PERSON_NAME].pdf"
click at [348, 253] on input "Continue" at bounding box center [357, 257] width 73 height 18
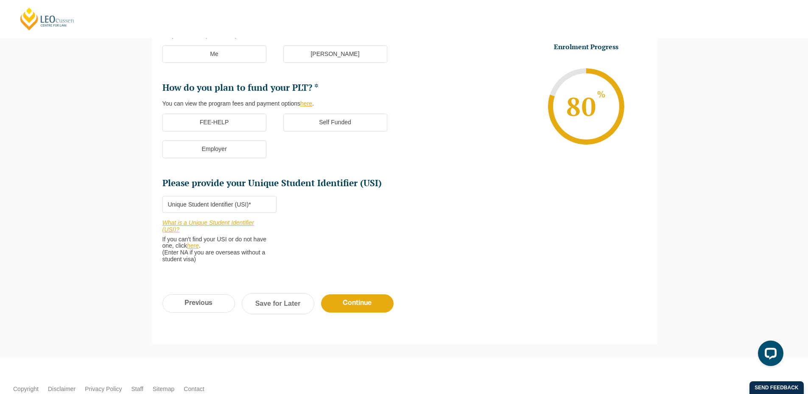
scroll to position [73, 0]
